Goal: Navigation & Orientation: Find specific page/section

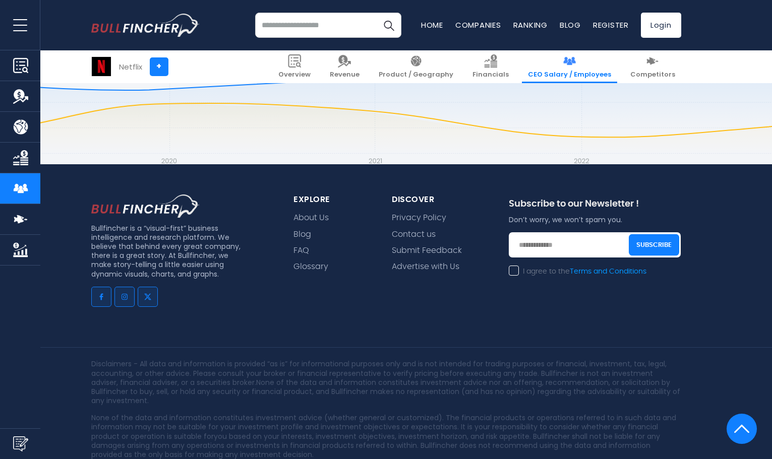
scroll to position [1886, 0]
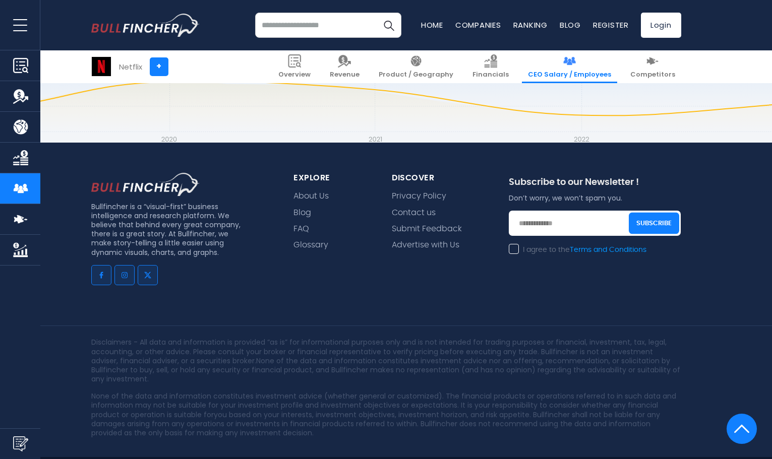
click at [309, 189] on span "About Us" at bounding box center [310, 195] width 35 height 12
click at [315, 192] on link "About Us" at bounding box center [310, 197] width 35 height 10
